Goal: Information Seeking & Learning: Check status

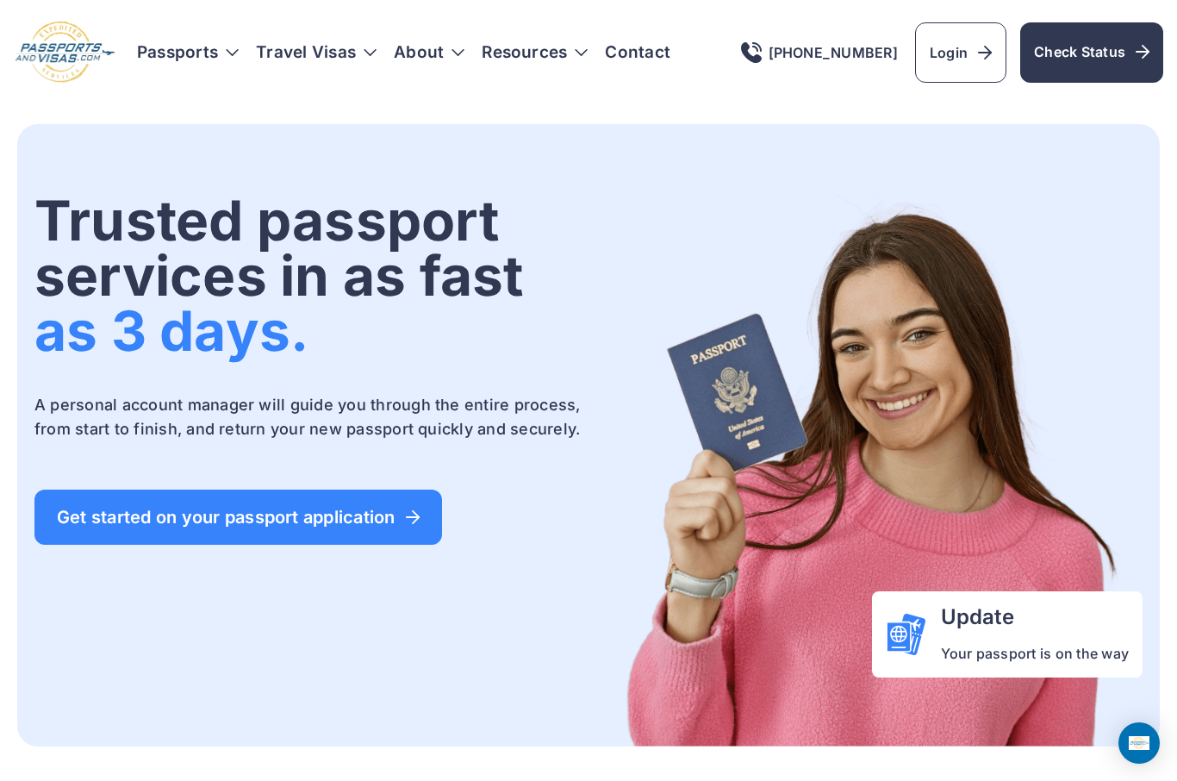
click at [1084, 61] on span "Check Status" at bounding box center [1091, 51] width 115 height 21
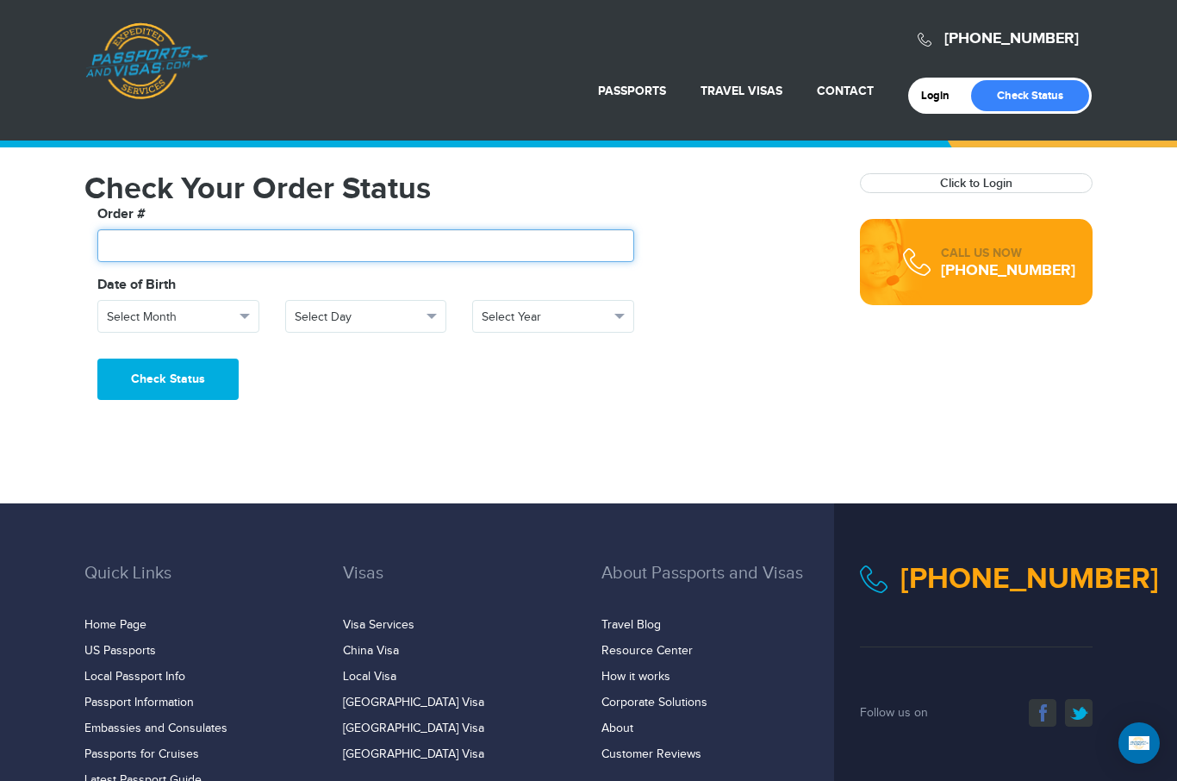
click at [202, 251] on input "text" at bounding box center [365, 245] width 537 height 33
click at [168, 247] on input "text" at bounding box center [365, 245] width 537 height 33
paste input "*******"
type input "*******"
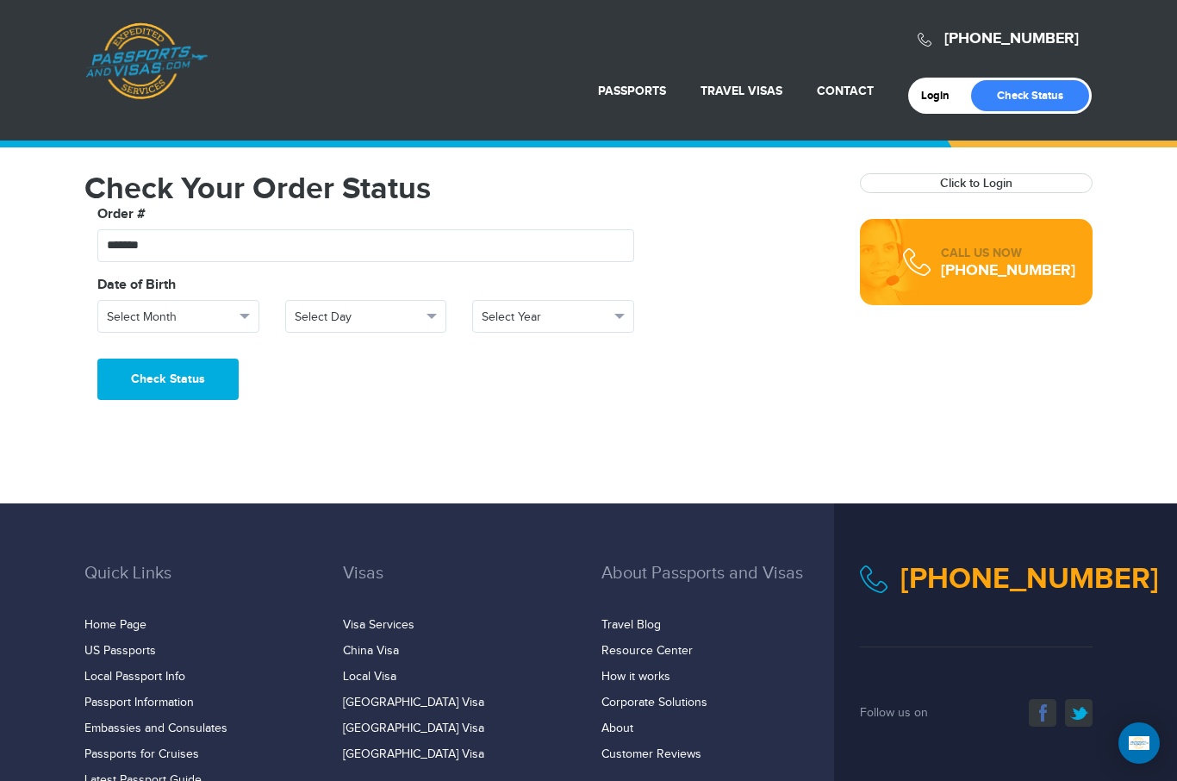
click at [208, 317] on span "Select Month" at bounding box center [171, 316] width 128 height 17
click at [160, 500] on span "September" at bounding box center [133, 503] width 53 height 14
click at [363, 316] on span "Select Day" at bounding box center [359, 316] width 128 height 17
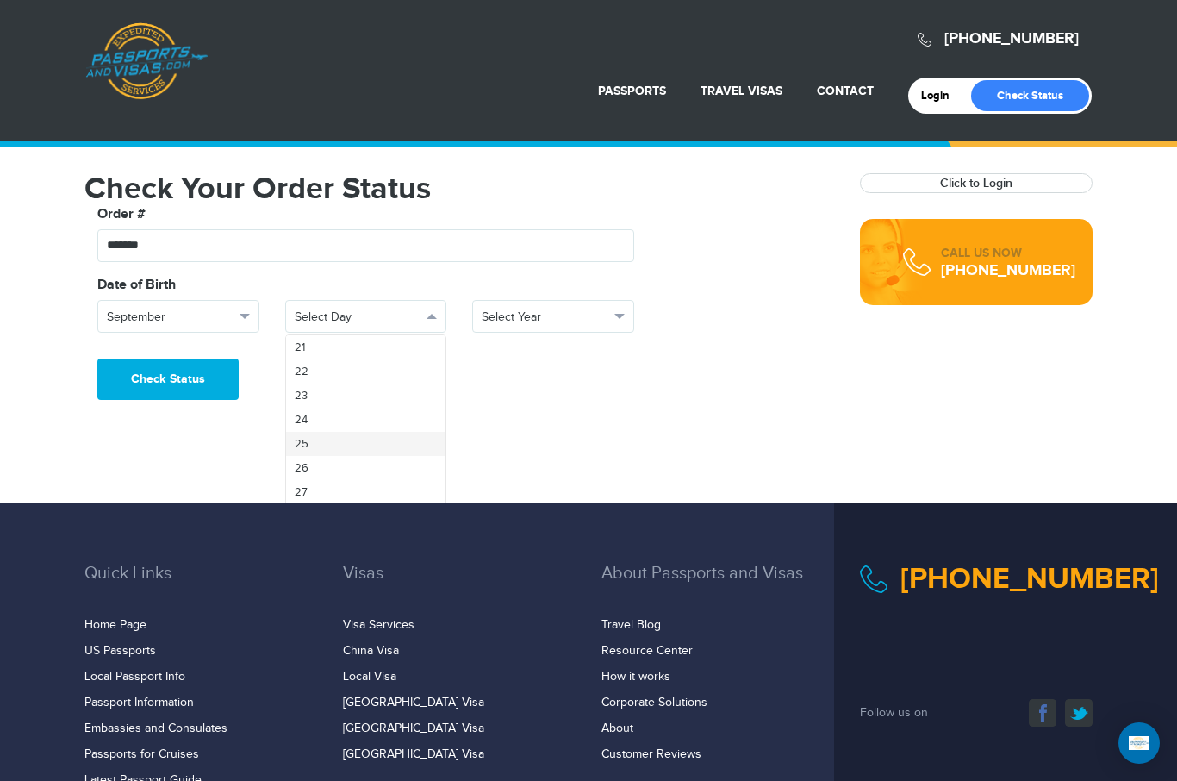
click at [345, 443] on link "25" at bounding box center [366, 444] width 160 height 24
click at [561, 323] on span "Select Year" at bounding box center [546, 316] width 128 height 17
click at [542, 408] on link "1949" at bounding box center [553, 406] width 160 height 24
click at [197, 397] on button "Check Status" at bounding box center [167, 378] width 141 height 41
